Goal: Transaction & Acquisition: Purchase product/service

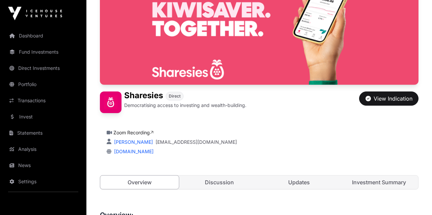
scroll to position [82, 0]
click at [374, 94] on button "View Indication" at bounding box center [388, 98] width 59 height 14
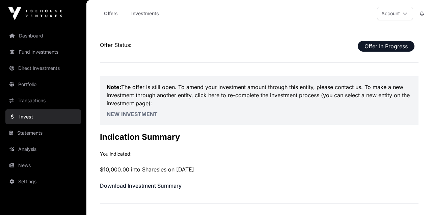
click at [408, 11] on button "Account" at bounding box center [395, 13] width 36 height 13
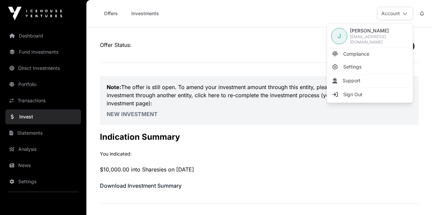
click at [360, 93] on span "Sign Out" at bounding box center [352, 94] width 19 height 7
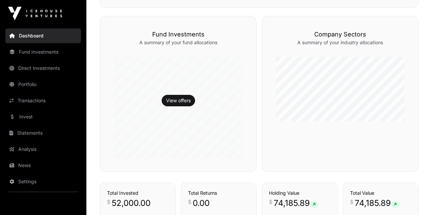
scroll to position [329, 0]
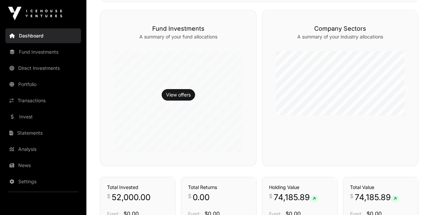
click at [179, 92] on link "View offers" at bounding box center [178, 94] width 25 height 7
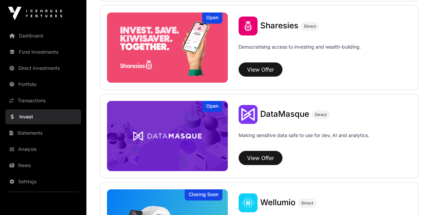
scroll to position [873, 0]
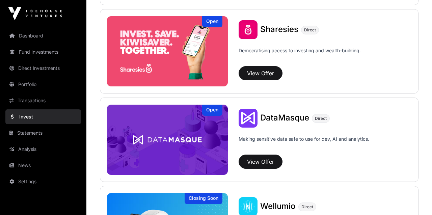
click at [253, 73] on button "View Offer" at bounding box center [260, 73] width 44 height 14
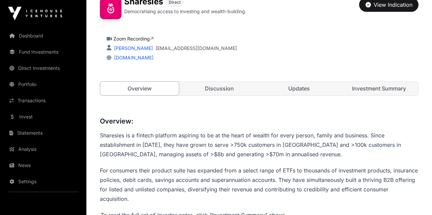
scroll to position [175, 0]
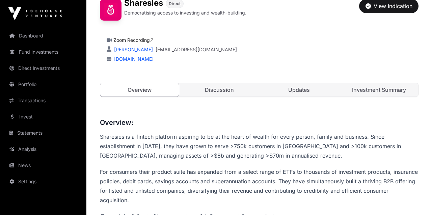
click at [384, 7] on div "View Indication" at bounding box center [388, 6] width 47 height 8
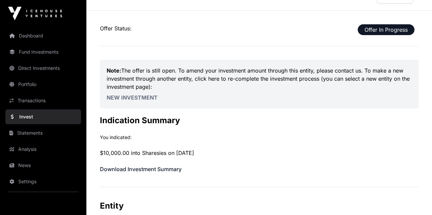
scroll to position [18, 0]
